Goal: Information Seeking & Learning: Check status

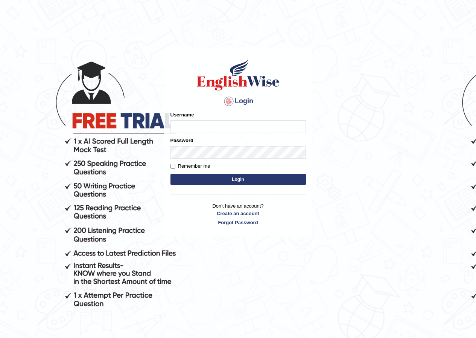
click at [224, 129] on input "Username" at bounding box center [239, 126] width 136 height 13
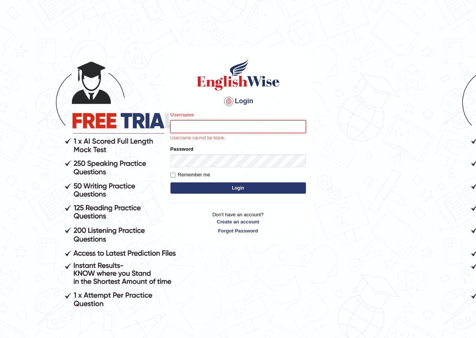
click at [242, 121] on input "Username" at bounding box center [239, 126] width 136 height 13
click at [241, 122] on input "Username" at bounding box center [239, 126] width 136 height 13
type input "mohansundaram_parramatta"
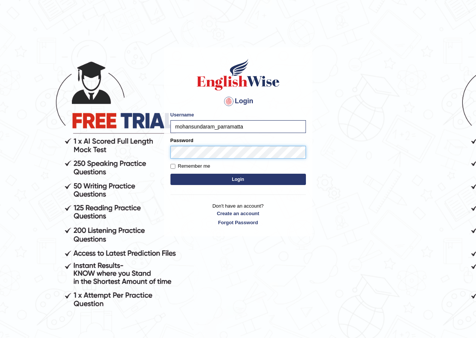
click at [171, 174] on button "Login" at bounding box center [239, 179] width 136 height 11
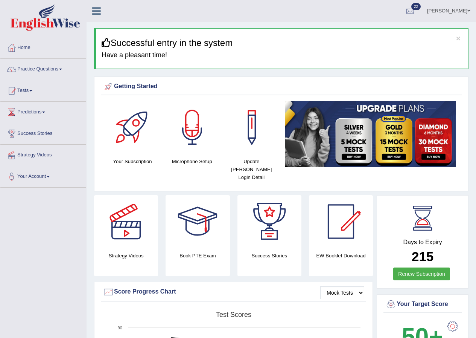
drag, startPoint x: 403, startPoint y: 253, endPoint x: 144, endPoint y: 72, distance: 315.8
click at [441, 249] on h2 "215" at bounding box center [422, 256] width 75 height 15
click at [29, 93] on link "Tests" at bounding box center [43, 89] width 86 height 19
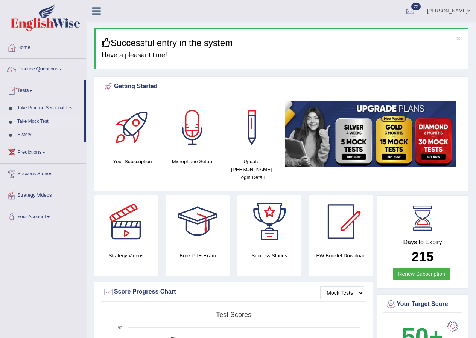
click at [24, 127] on link "Take Mock Test" at bounding box center [49, 122] width 70 height 14
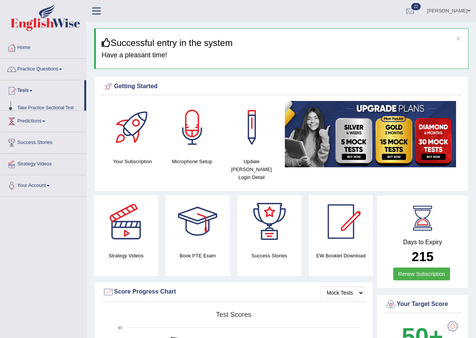
click at [24, 130] on ul "Home Practice Questions Speaking Practice Read Aloud Repeat Sentence Describe I…" at bounding box center [43, 116] width 86 height 159
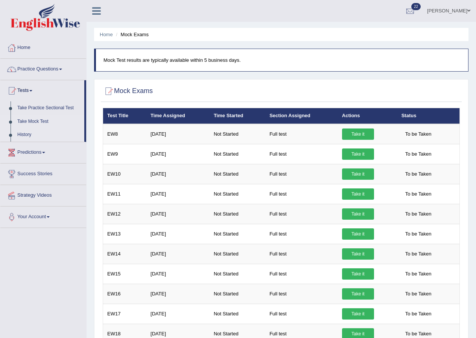
click at [27, 132] on link "History" at bounding box center [49, 135] width 70 height 14
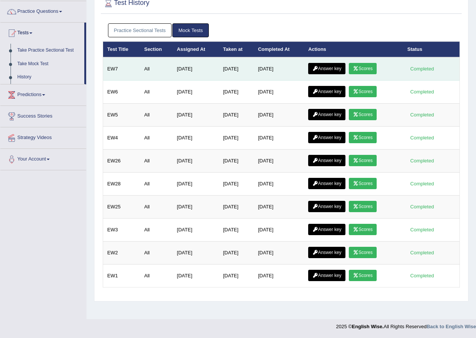
click at [331, 70] on link "Answer key" at bounding box center [326, 68] width 37 height 11
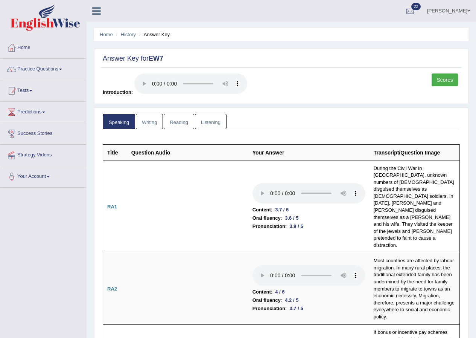
click at [449, 75] on link "Scores" at bounding box center [445, 79] width 26 height 13
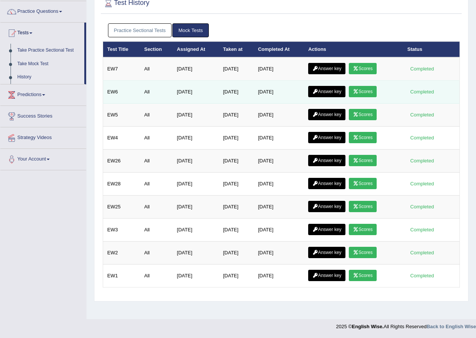
click at [375, 90] on link "Scores" at bounding box center [363, 91] width 28 height 11
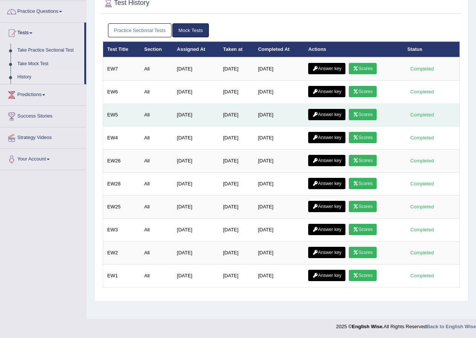
click at [377, 114] on link "Scores" at bounding box center [363, 114] width 28 height 11
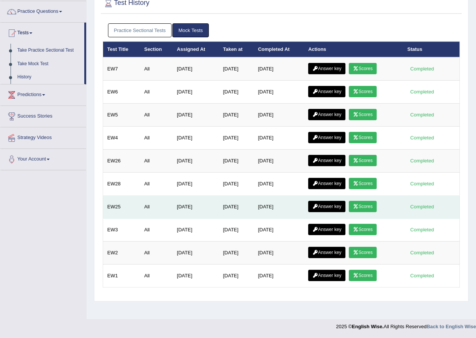
click at [364, 206] on link "Scores" at bounding box center [363, 206] width 28 height 11
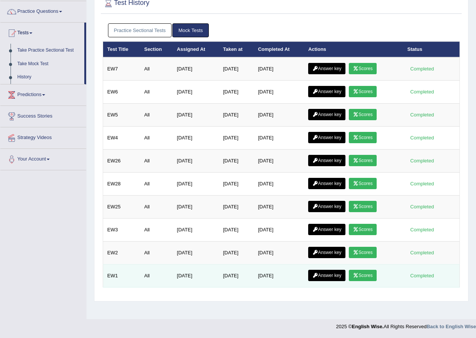
click at [359, 277] on icon at bounding box center [356, 275] width 6 height 5
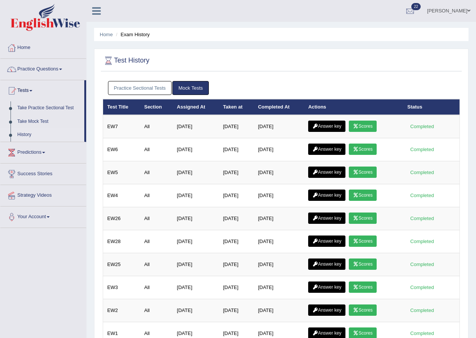
click at [438, 12] on link "Mohan sundaram" at bounding box center [449, 10] width 55 height 20
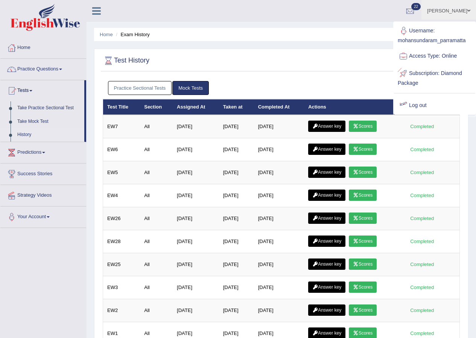
click at [405, 103] on div at bounding box center [403, 105] width 11 height 11
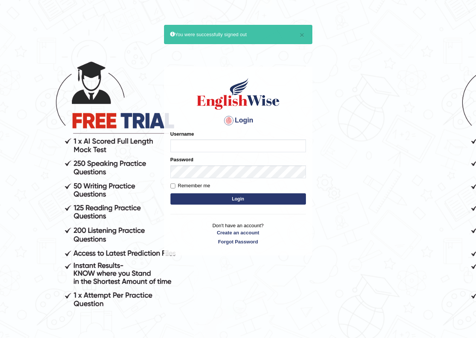
click at [296, 141] on input "Username" at bounding box center [239, 145] width 136 height 13
click at [295, 141] on input "Username" at bounding box center [239, 145] width 136 height 13
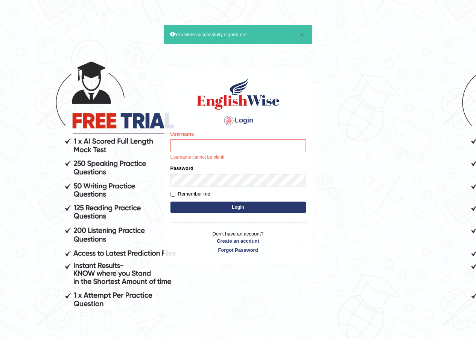
click at [407, 181] on body "× You were successfully signed out Login Please fix the following errors: Usern…" at bounding box center [238, 193] width 476 height 338
click at [262, 147] on input "Username" at bounding box center [239, 145] width 136 height 13
click at [262, 146] on input "Username" at bounding box center [239, 145] width 136 height 13
type input "m"
type input "shoeb51"
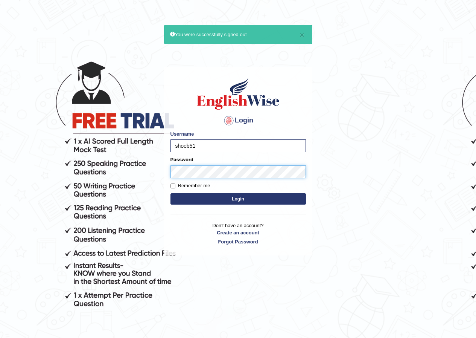
click at [171, 193] on button "Login" at bounding box center [239, 198] width 136 height 11
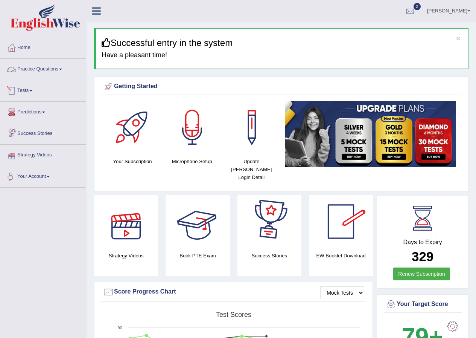
click at [20, 63] on link "Practice Questions" at bounding box center [43, 68] width 86 height 19
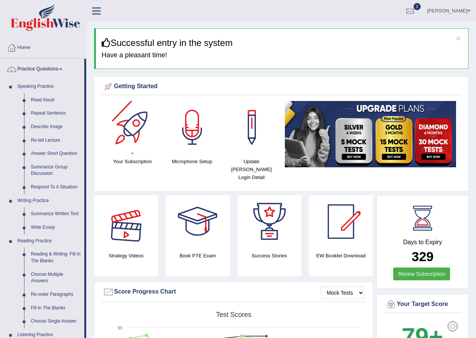
drag, startPoint x: 90, startPoint y: 76, endPoint x: 204, endPoint y: 233, distance: 193.9
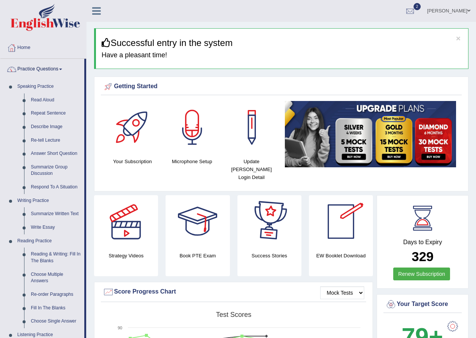
click at [374, 278] on div "Strategy Videos Book PTE Exam Success Stories EW Booklet Download Mock Tests Sc…" at bounding box center [234, 314] width 281 height 239
click at [374, 282] on div "Strategy Videos Book PTE Exam Success Stories EW Booklet Download Mock Tests Sc…" at bounding box center [234, 314] width 281 height 239
